Goal: Transaction & Acquisition: Obtain resource

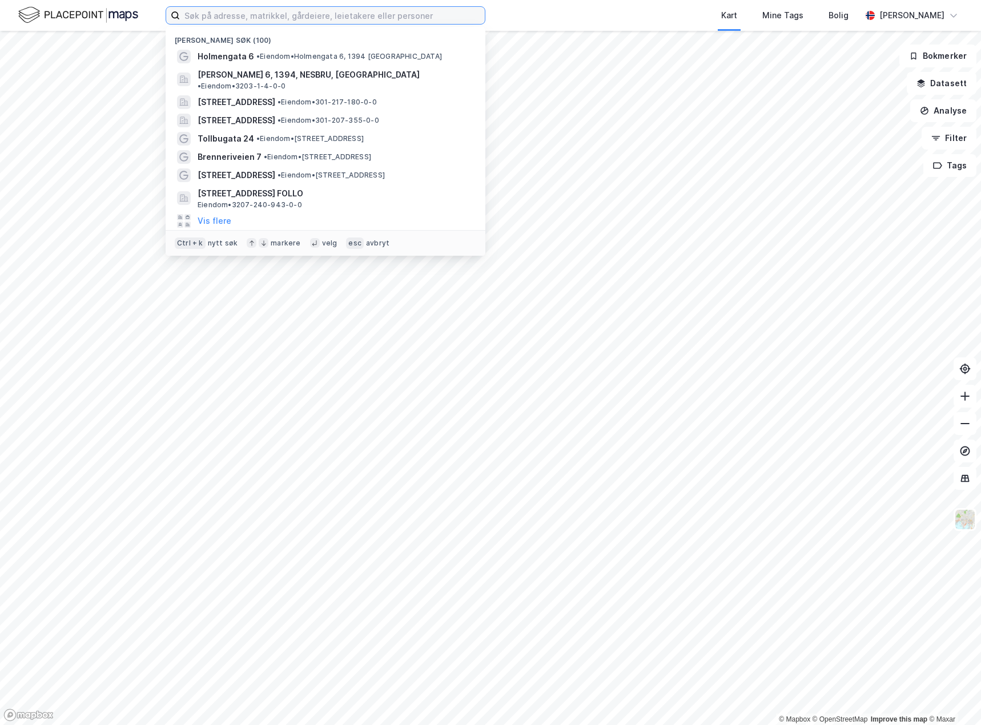
click at [222, 14] on input at bounding box center [332, 15] width 305 height 17
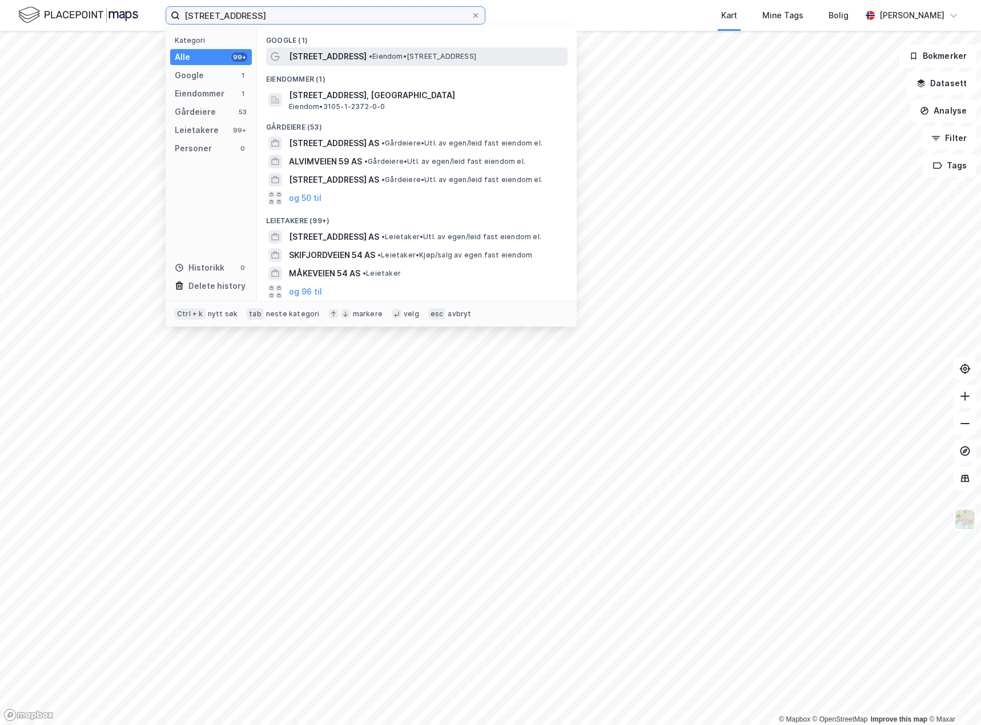
type input "[STREET_ADDRESS]"
click at [309, 61] on span "[STREET_ADDRESS]" at bounding box center [328, 57] width 78 height 14
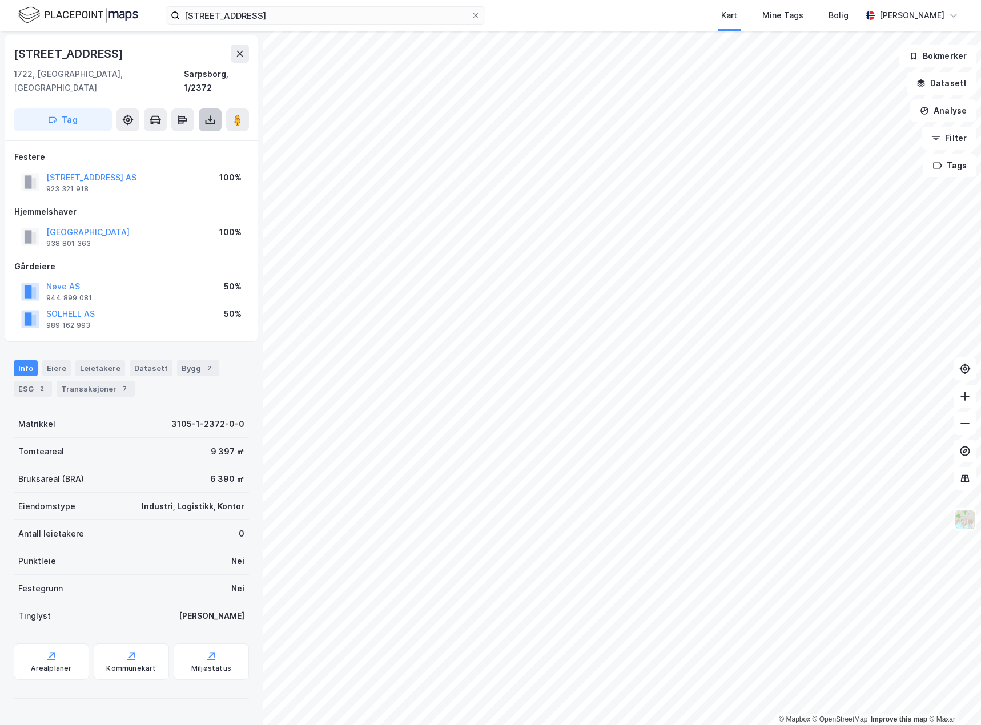
click at [212, 114] on icon at bounding box center [209, 119] width 11 height 11
click at [174, 138] on div "Last ned grunnbok" at bounding box center [153, 142] width 66 height 9
click at [965, 488] on button at bounding box center [964, 478] width 23 height 23
click at [965, 474] on icon at bounding box center [964, 478] width 11 height 11
